Goal: Navigation & Orientation: Understand site structure

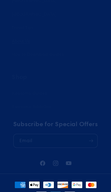
scroll to position [538, 0]
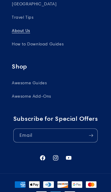
click at [45, 90] on link "Awesome Guides" at bounding box center [56, 82] width 88 height 13
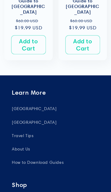
scroll to position [1014, 0]
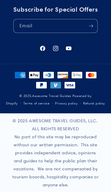
scroll to position [635, 0]
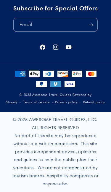
click at [99, 102] on link "Refund policy" at bounding box center [94, 102] width 22 height 9
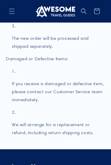
scroll to position [673, 0]
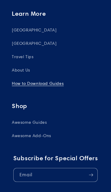
scroll to position [1000, 0]
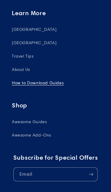
click at [25, 28] on link "[GEOGRAPHIC_DATA]" at bounding box center [56, 29] width 88 height 13
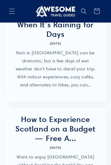
scroll to position [428, 0]
